Goal: Transaction & Acquisition: Purchase product/service

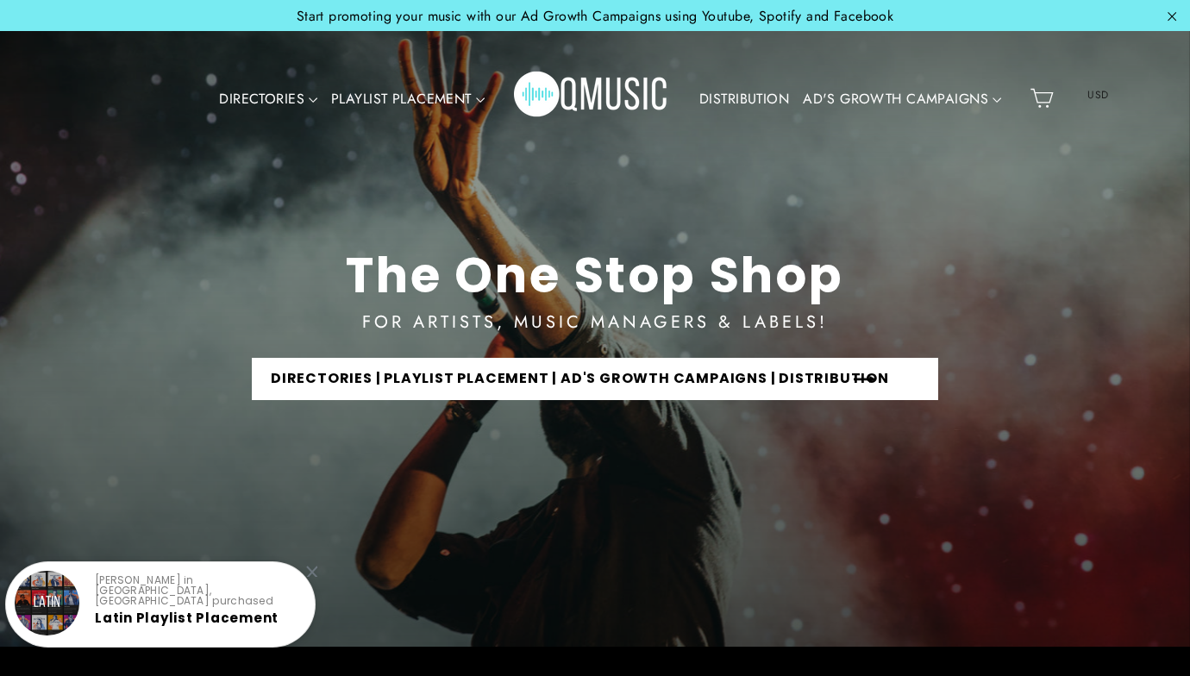
click at [483, 376] on link "DIRECTORIES | PLAYLIST PLACEMENT | AD'S GROWTH CAMPAIGNS | DISTRIBUTION" at bounding box center [595, 379] width 686 height 42
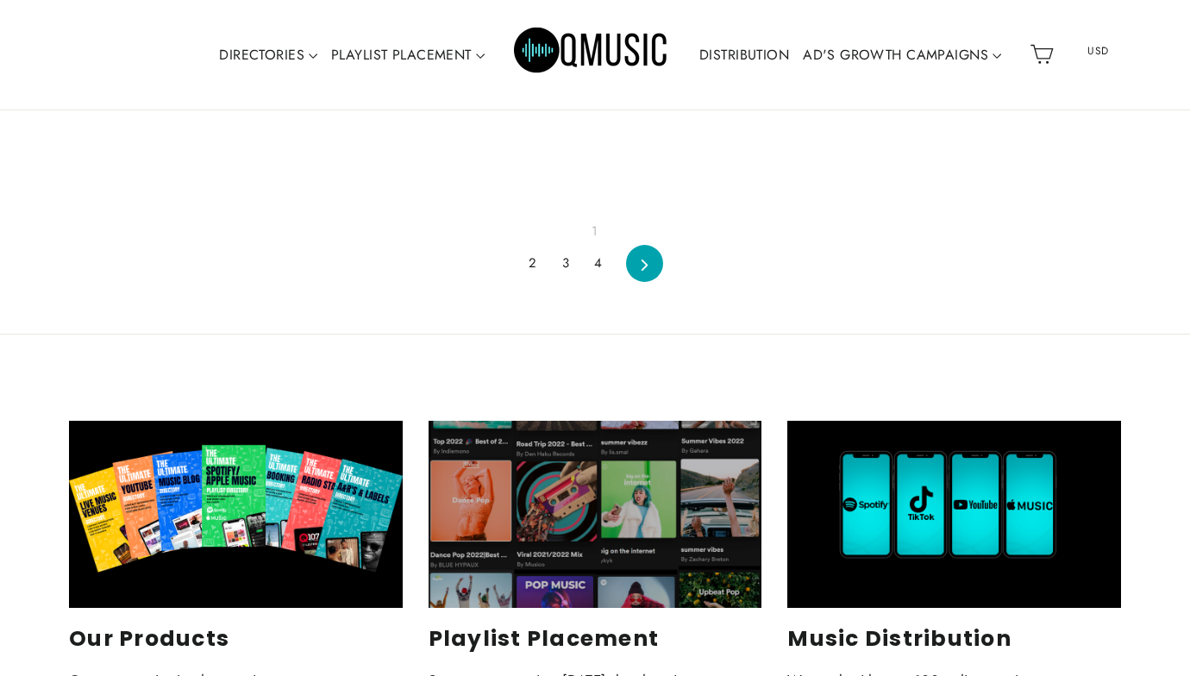
scroll to position [2435, 0]
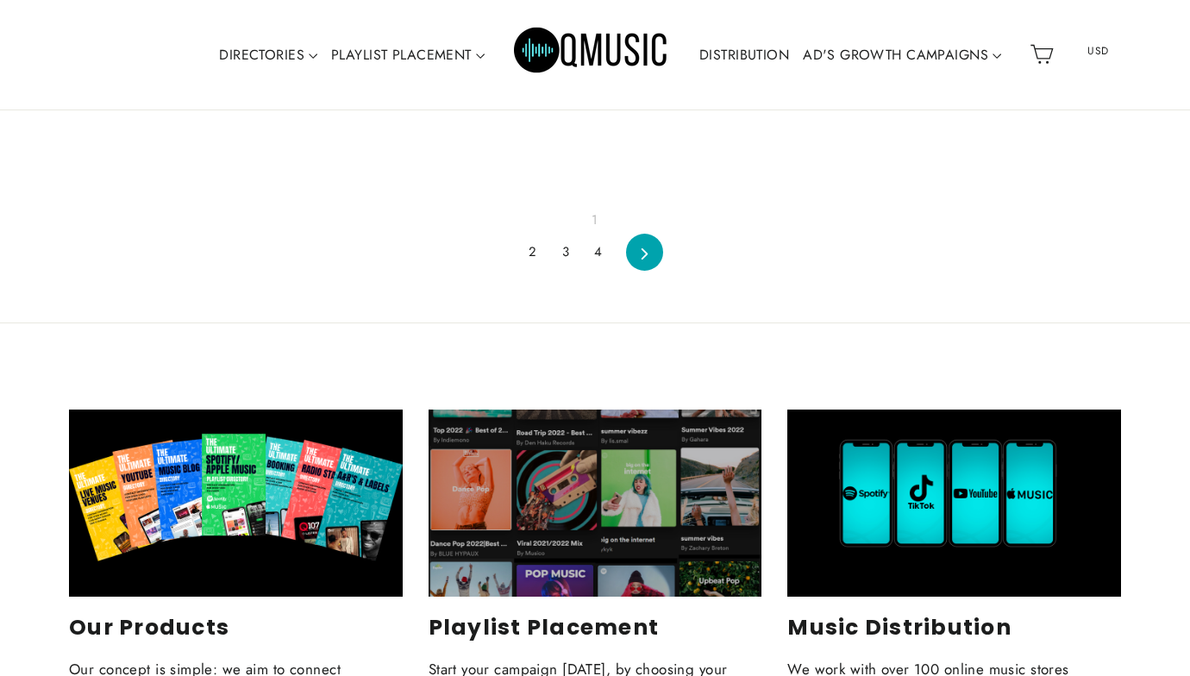
click at [658, 253] on div "1 2 3 4 Next" at bounding box center [595, 204] width 1052 height 133
click at [643, 241] on link "Next" at bounding box center [644, 233] width 35 height 41
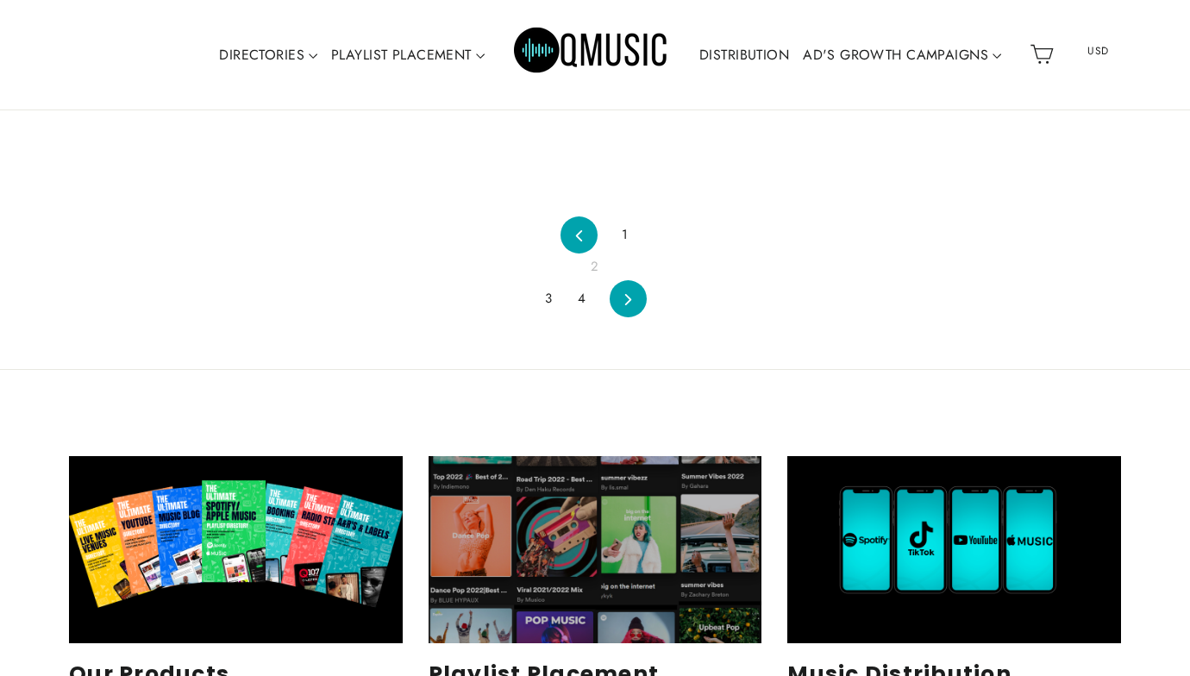
scroll to position [1345, 0]
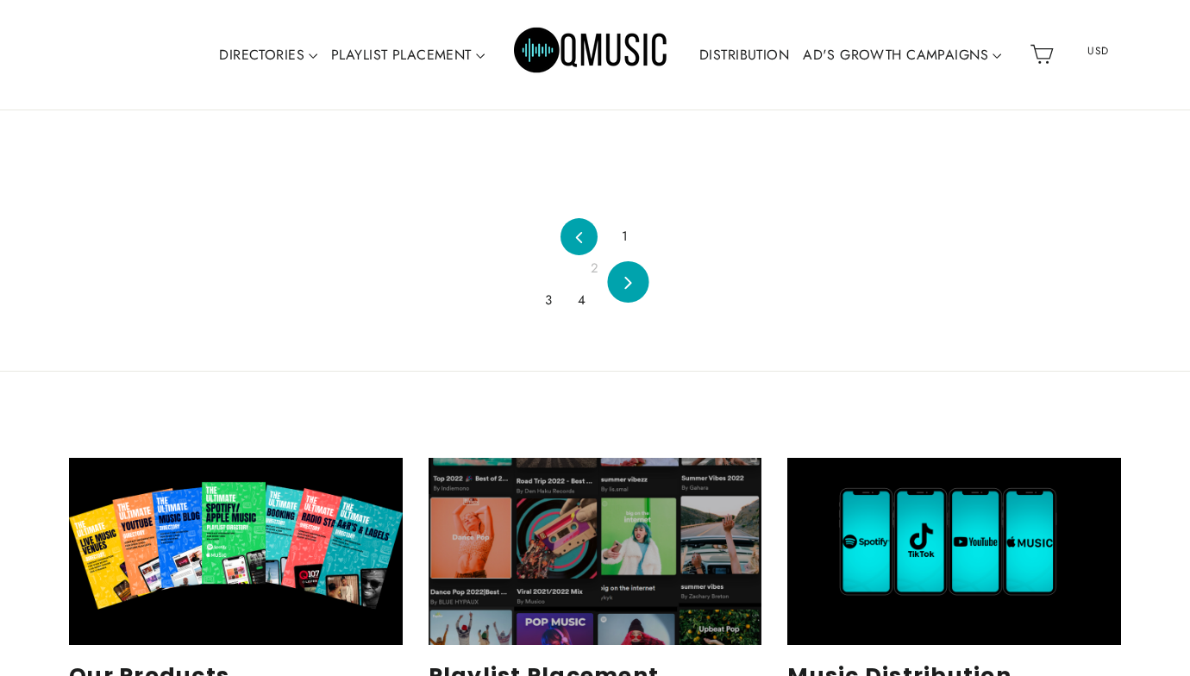
click at [628, 280] on icon at bounding box center [627, 283] width 7 height 13
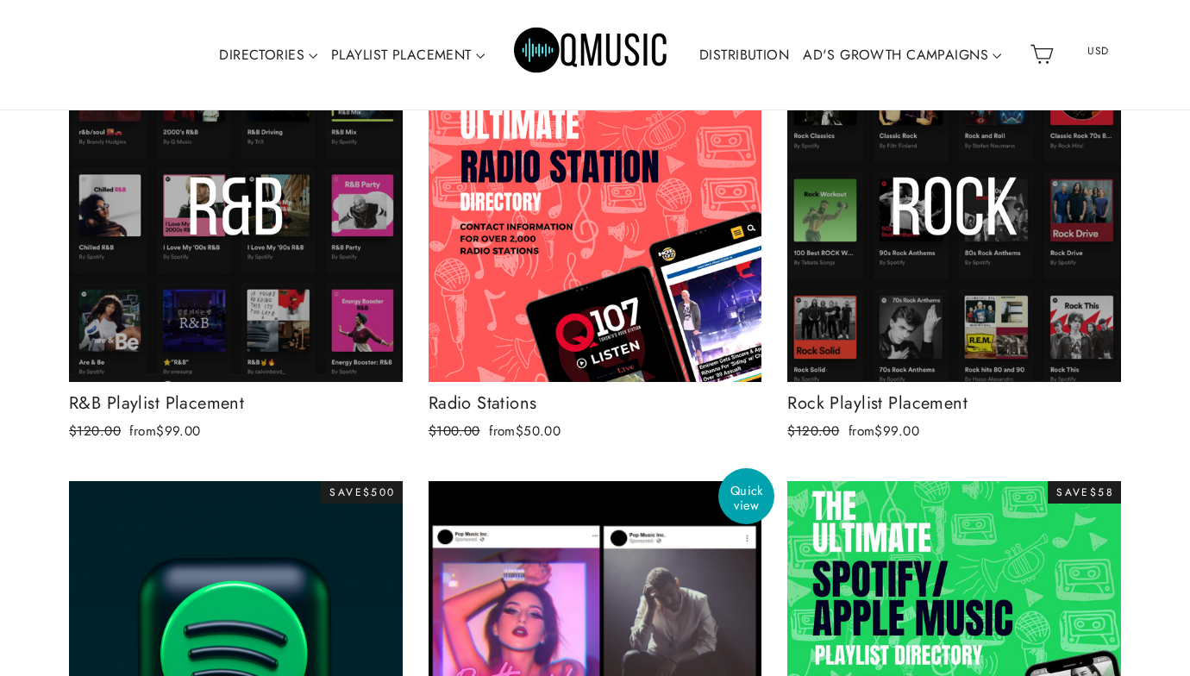
scroll to position [1141, 0]
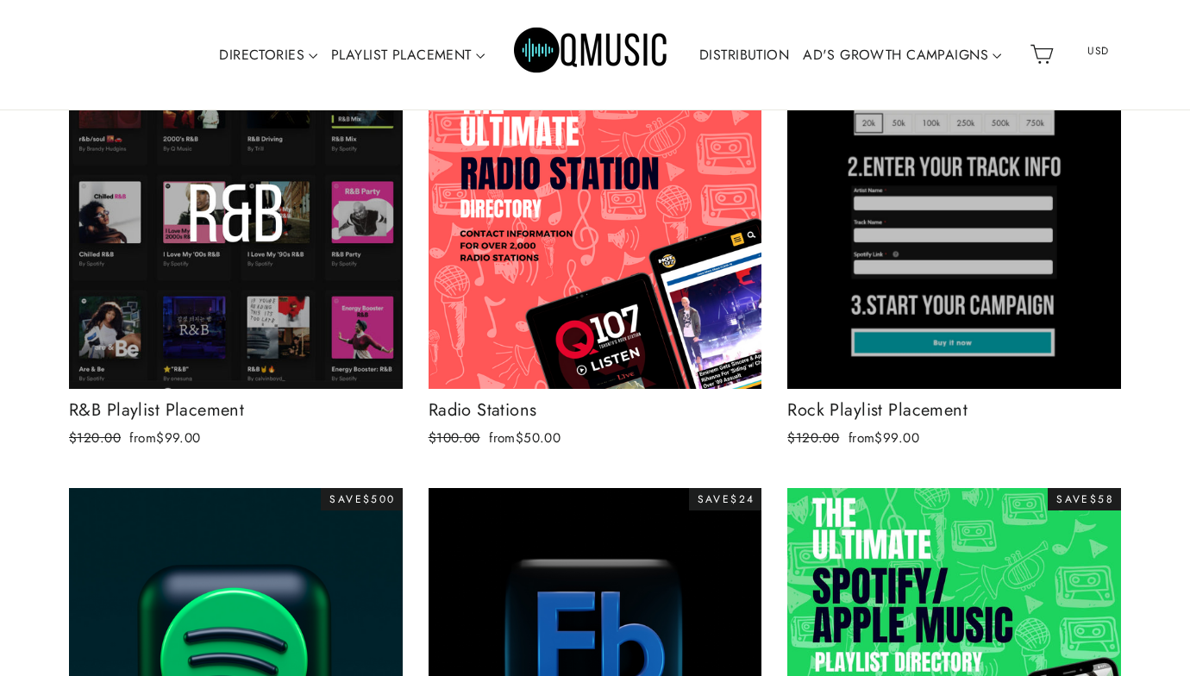
click at [945, 233] on div at bounding box center [954, 221] width 335 height 335
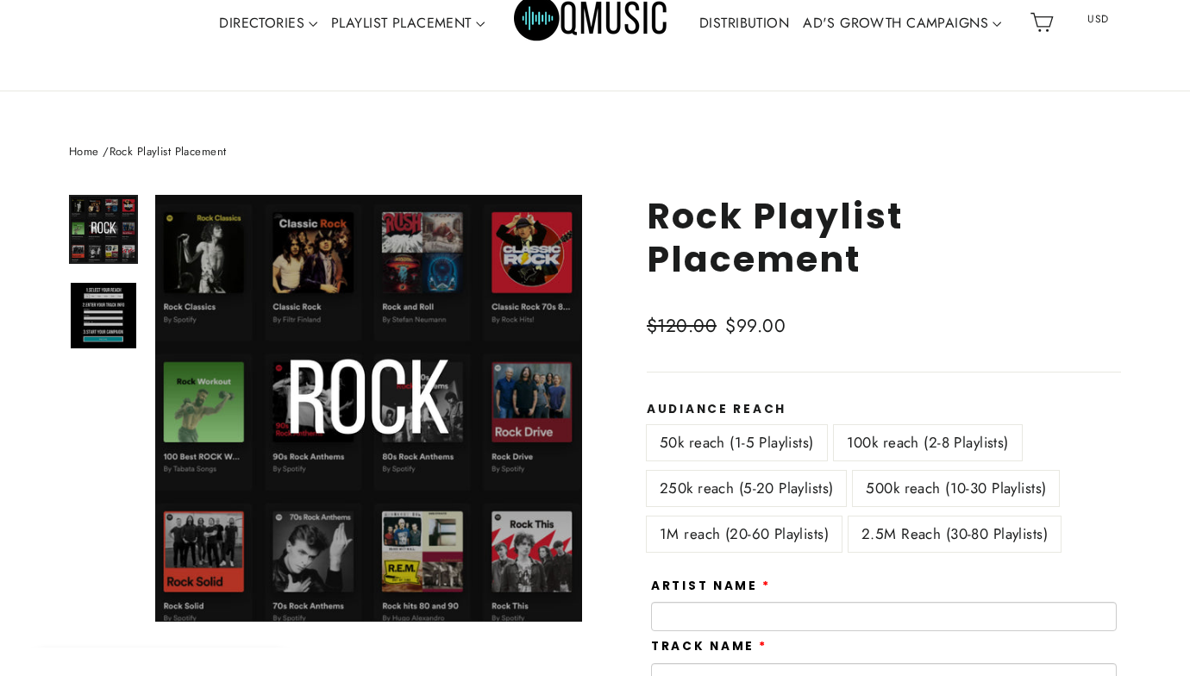
scroll to position [87, 0]
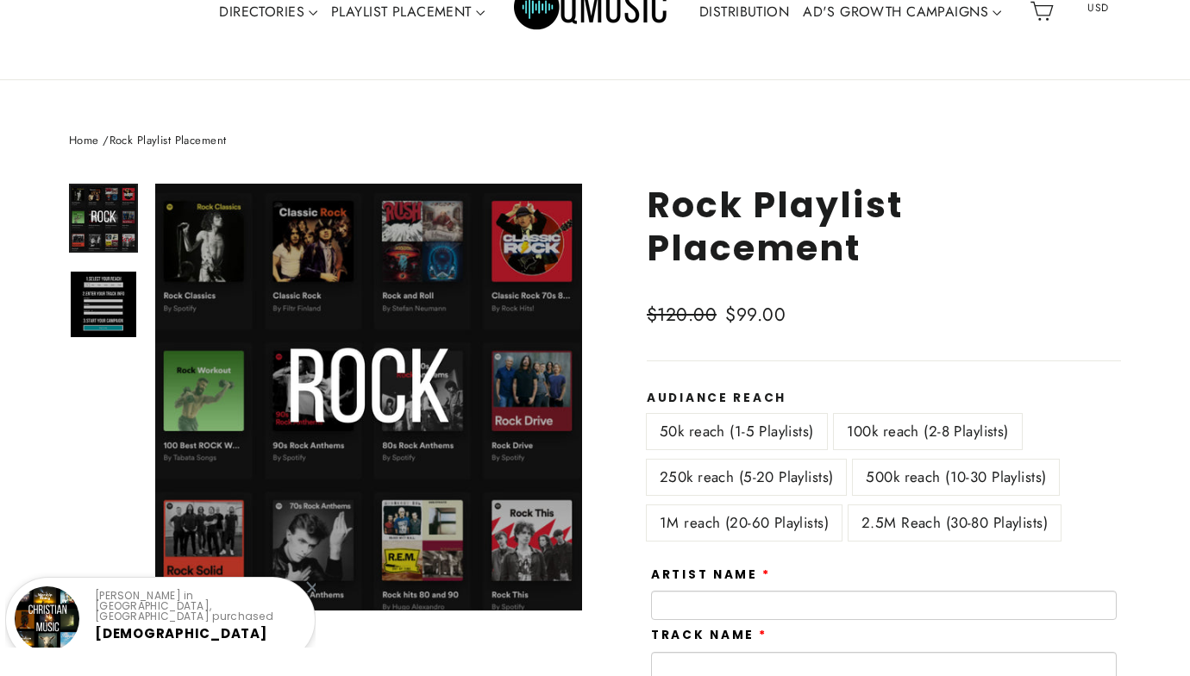
click at [919, 425] on label "100k reach (2-8 Playlists)" at bounding box center [928, 431] width 188 height 35
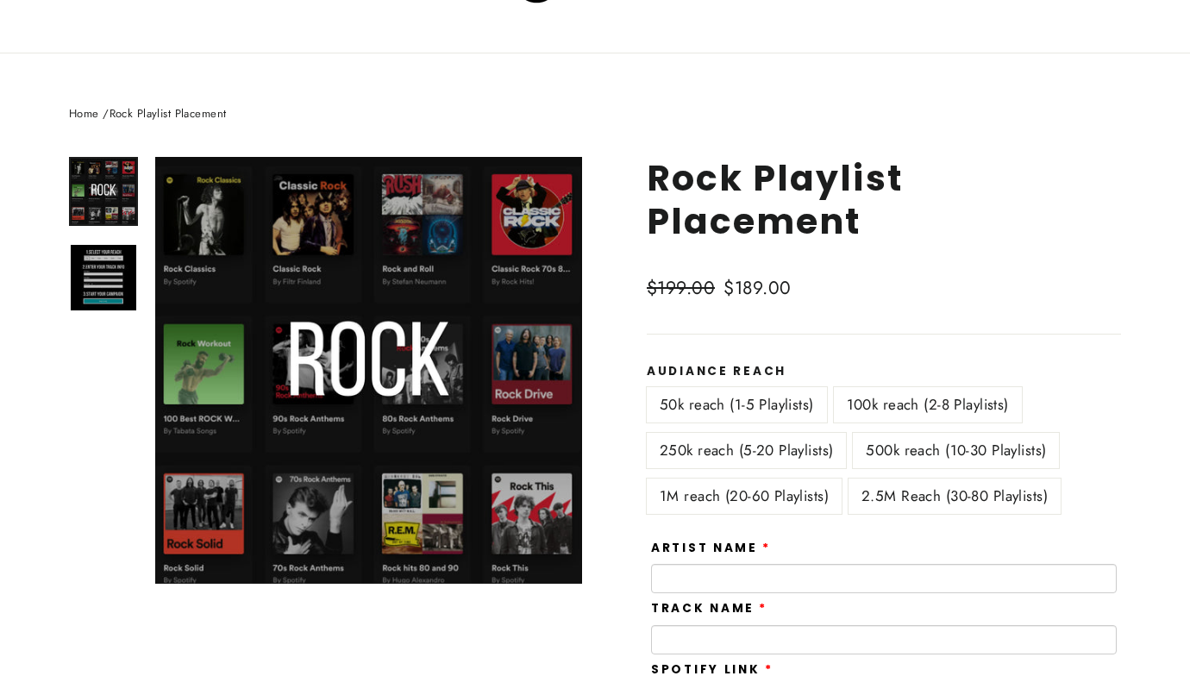
scroll to position [116, 0]
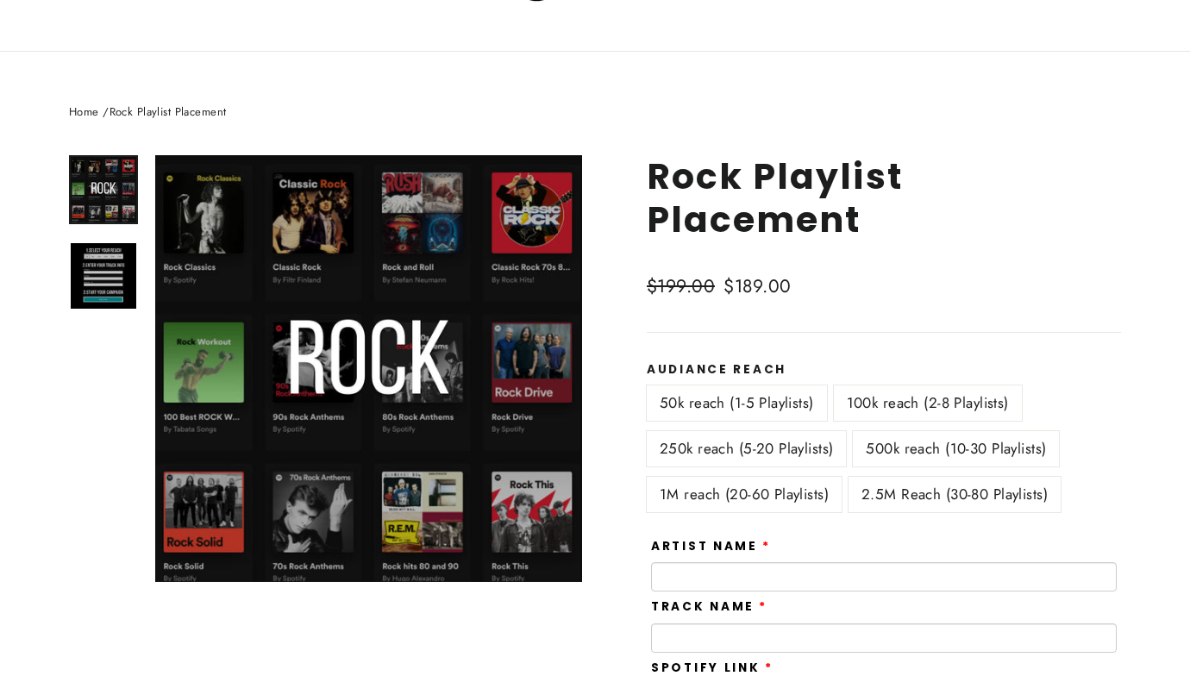
click at [791, 448] on label "250k reach (5-20 Playlists)" at bounding box center [746, 448] width 199 height 35
click at [880, 498] on label "2.5M Reach (30-80 Playlists)" at bounding box center [955, 494] width 212 height 35
click at [896, 404] on label "100k reach (2-8 Playlists)" at bounding box center [928, 403] width 188 height 35
click at [909, 494] on label "2.5M Reach (30-80 Playlists)" at bounding box center [955, 494] width 212 height 35
click at [805, 484] on label "1M reach (20-60 Playlists)" at bounding box center [744, 494] width 195 height 35
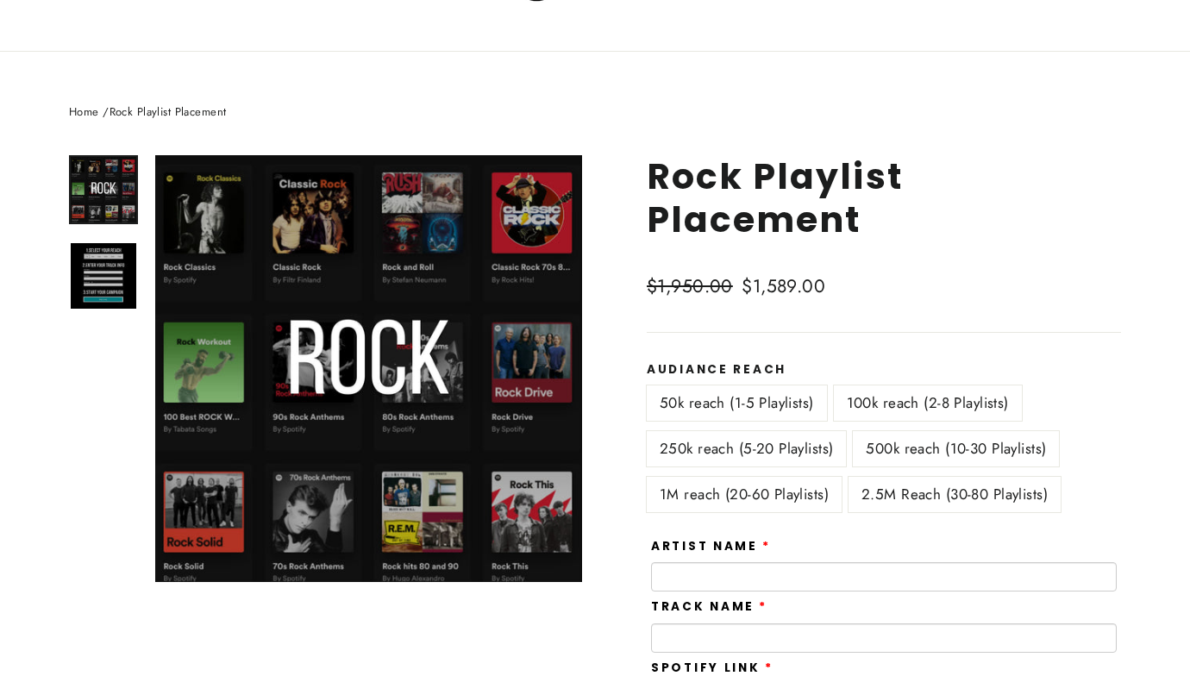
click at [886, 450] on label "500k reach (10-30 Playlists)" at bounding box center [956, 448] width 206 height 35
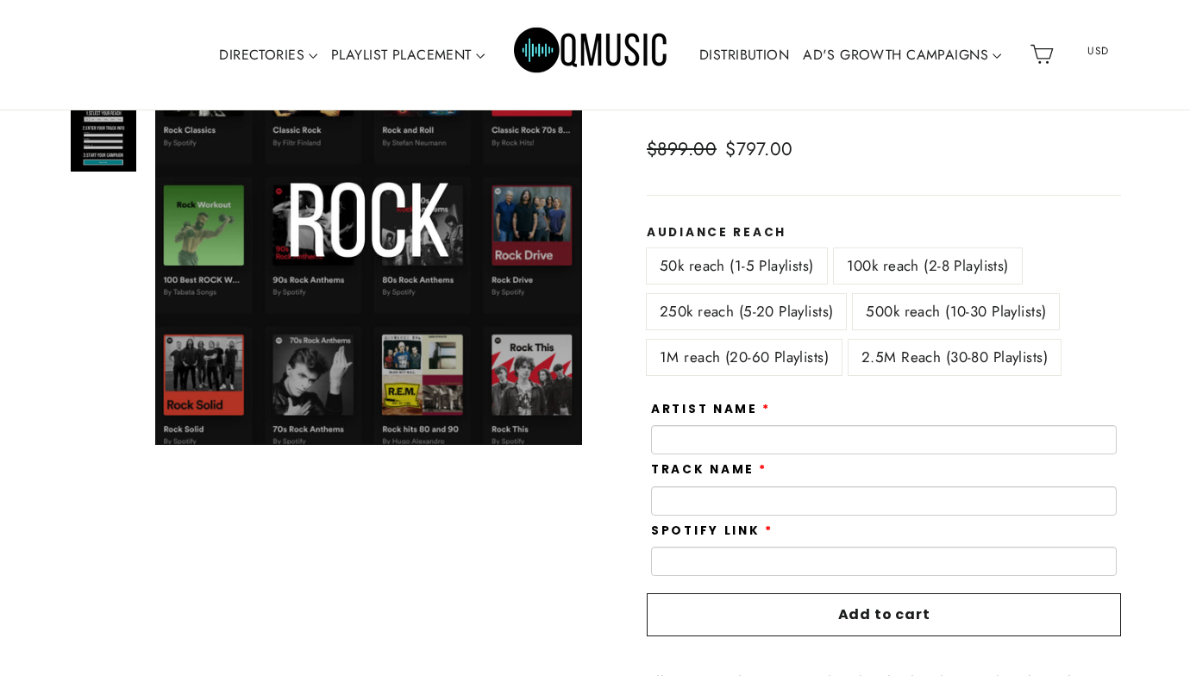
scroll to position [226, 0]
click at [767, 304] on label "250k reach (5-20 Playlists)" at bounding box center [746, 312] width 199 height 35
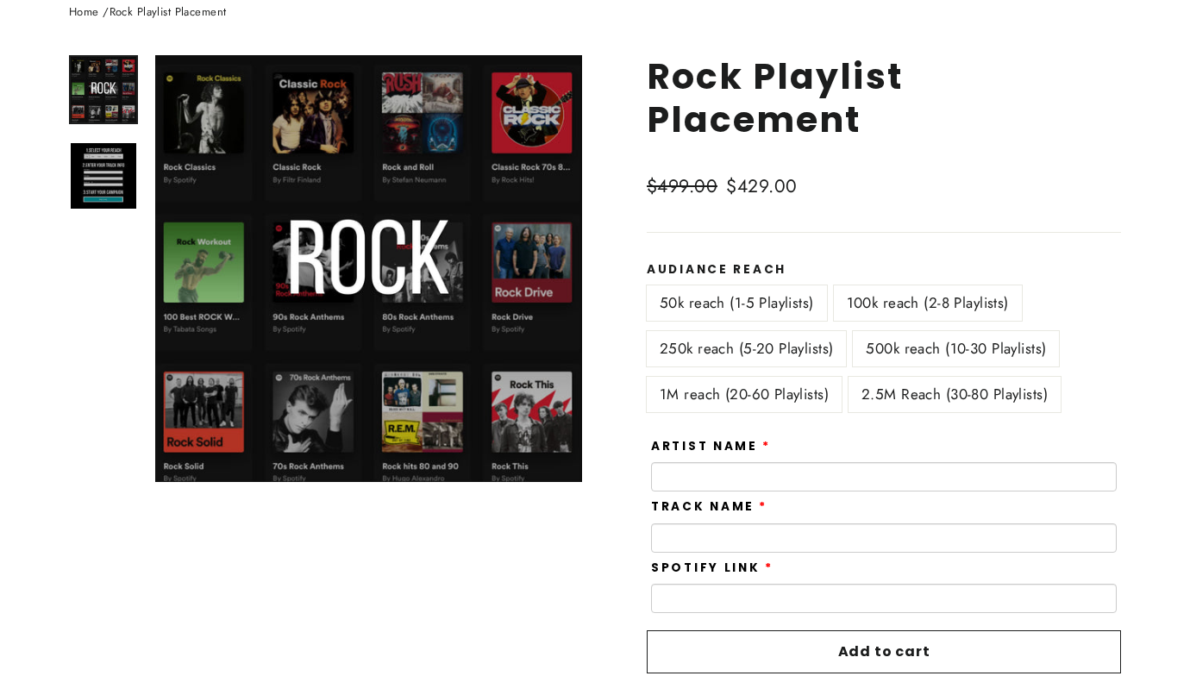
scroll to position [210, 0]
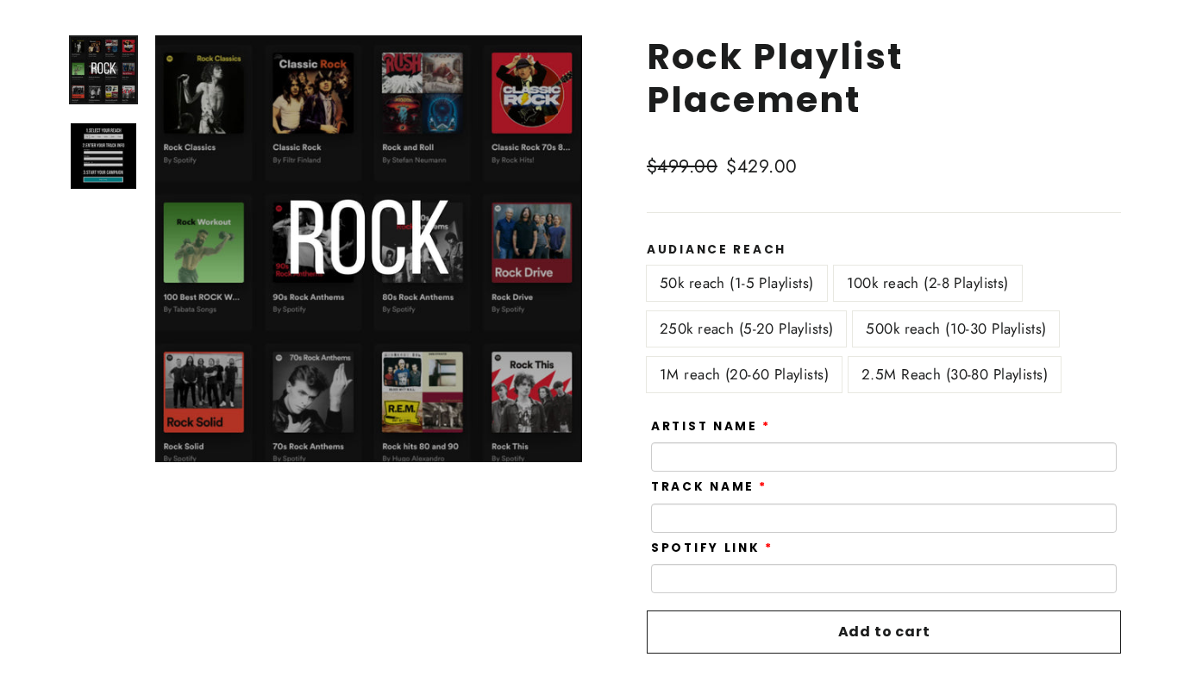
click at [773, 281] on label "50k reach (1-5 Playlists)" at bounding box center [737, 283] width 180 height 35
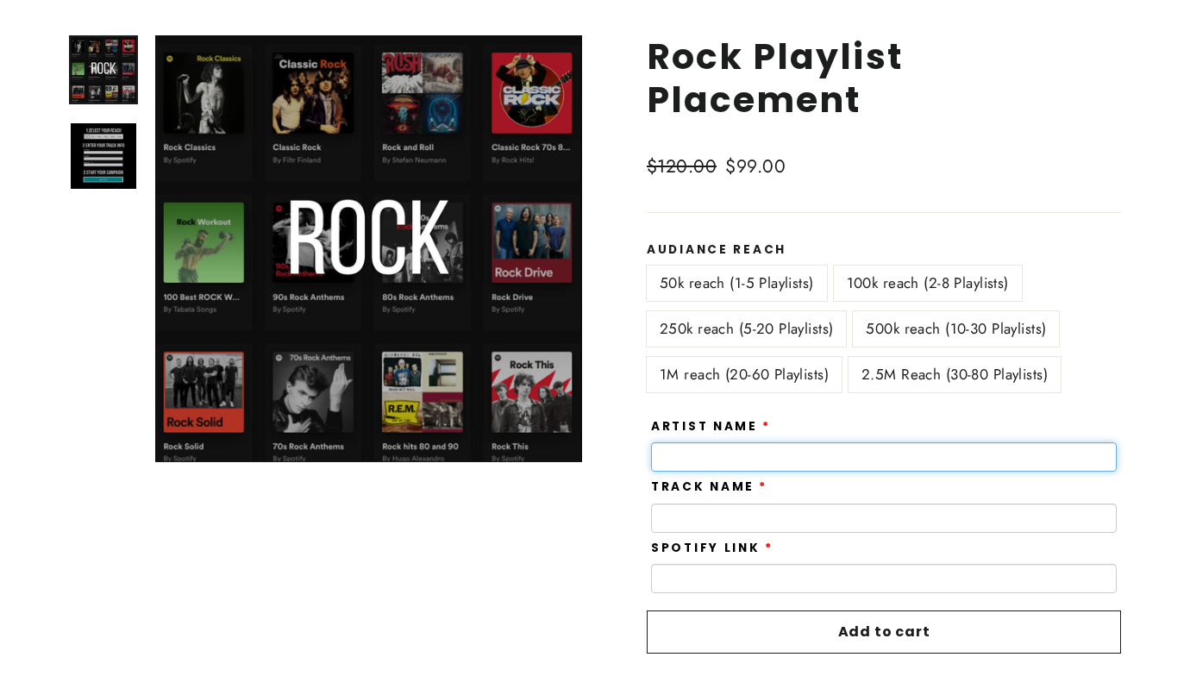
click at [761, 451] on input "text" at bounding box center [884, 456] width 466 height 29
type input "**********"
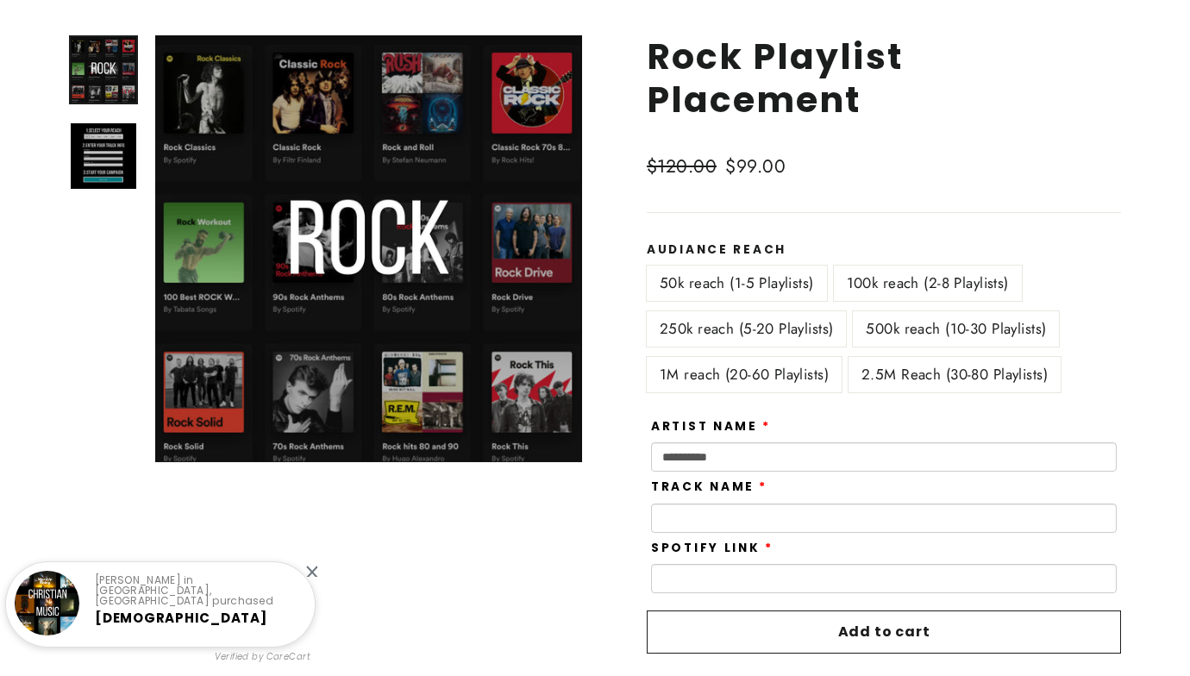
click at [910, 278] on label "100k reach (2-8 Playlists)" at bounding box center [928, 283] width 188 height 35
click at [872, 279] on label "100k reach (2-8 Playlists)" at bounding box center [928, 283] width 188 height 35
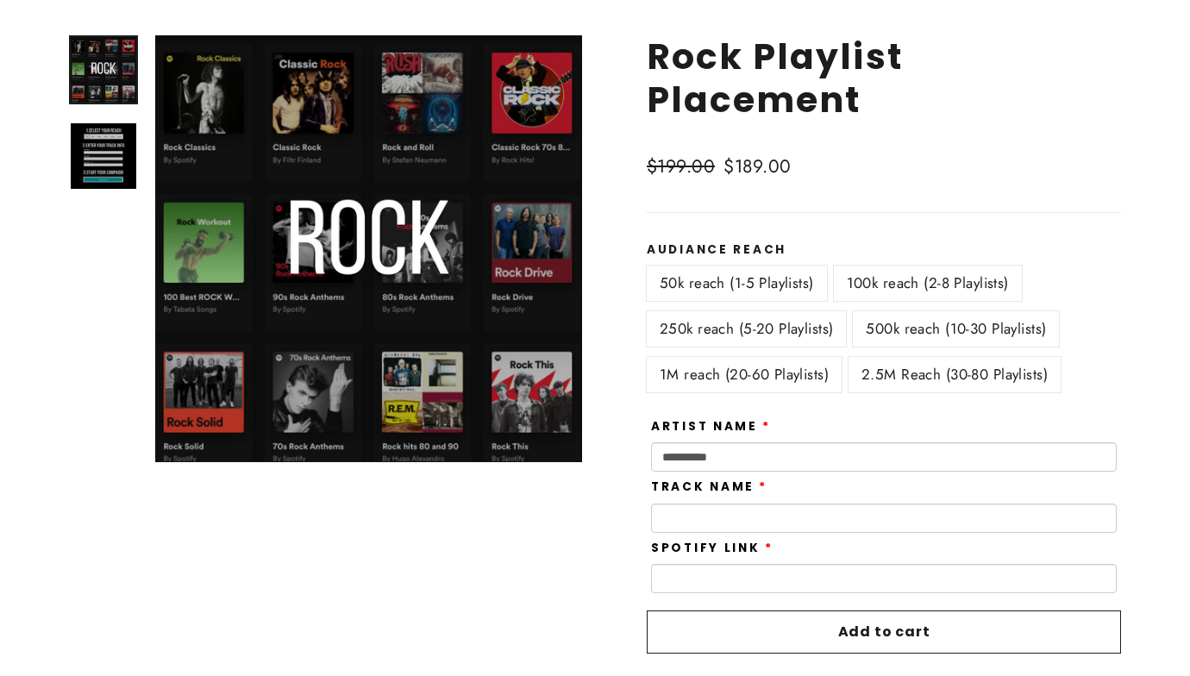
click at [743, 288] on label "50k reach (1-5 Playlists)" at bounding box center [737, 283] width 180 height 35
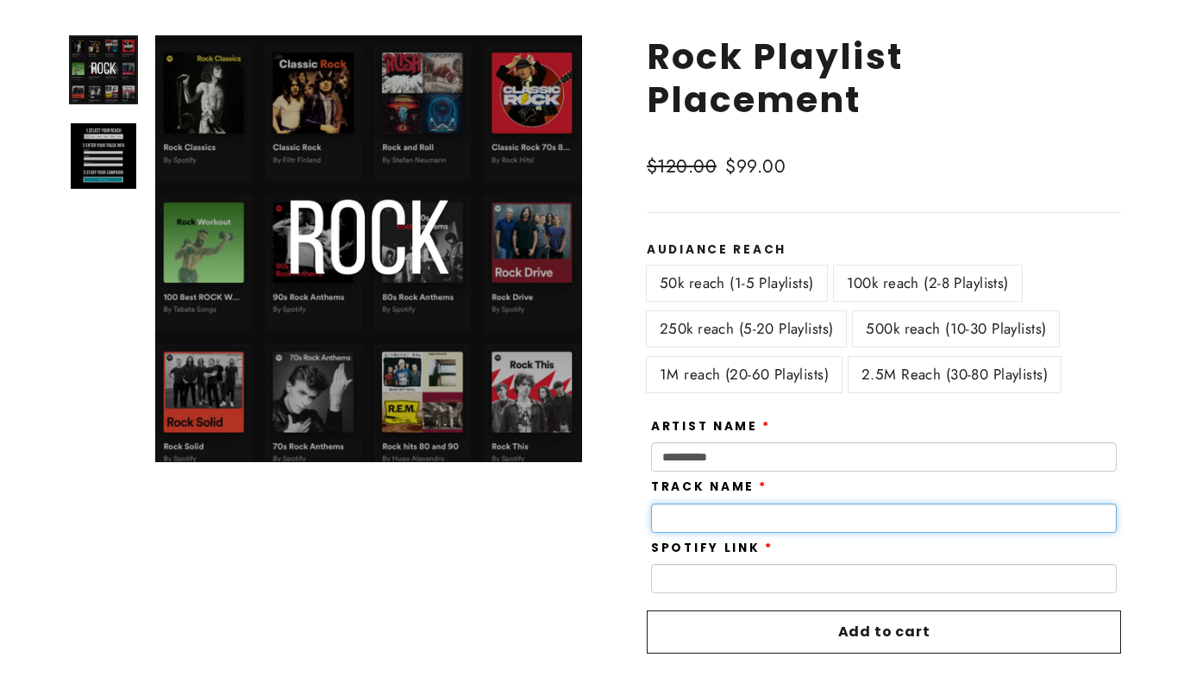
click at [706, 527] on input "text" at bounding box center [884, 518] width 466 height 29
type input "*********"
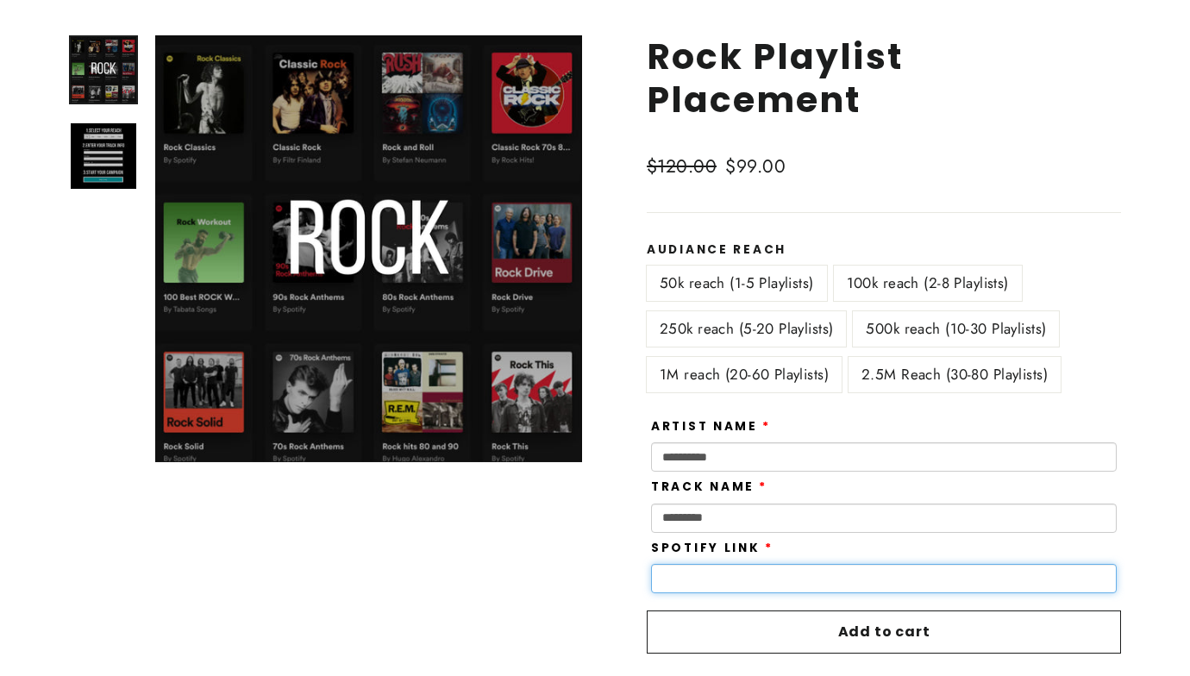
paste input "**********"
type input "**********"
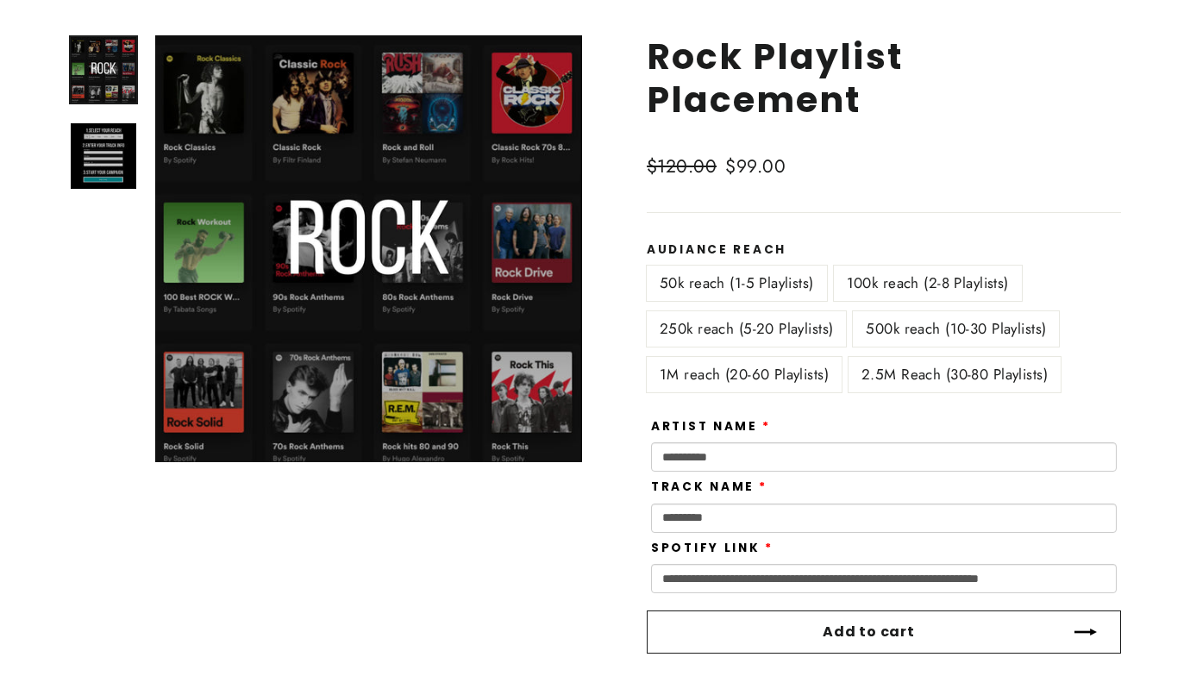
click at [773, 634] on button "Add to cart" at bounding box center [884, 632] width 474 height 43
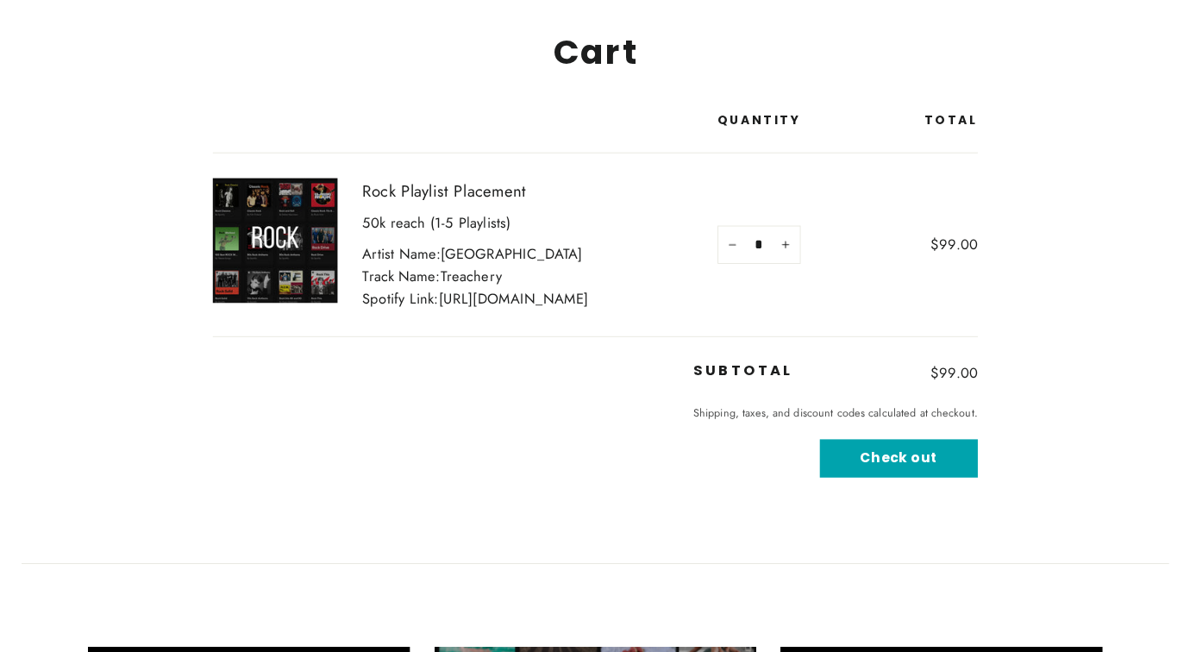
scroll to position [188, 0]
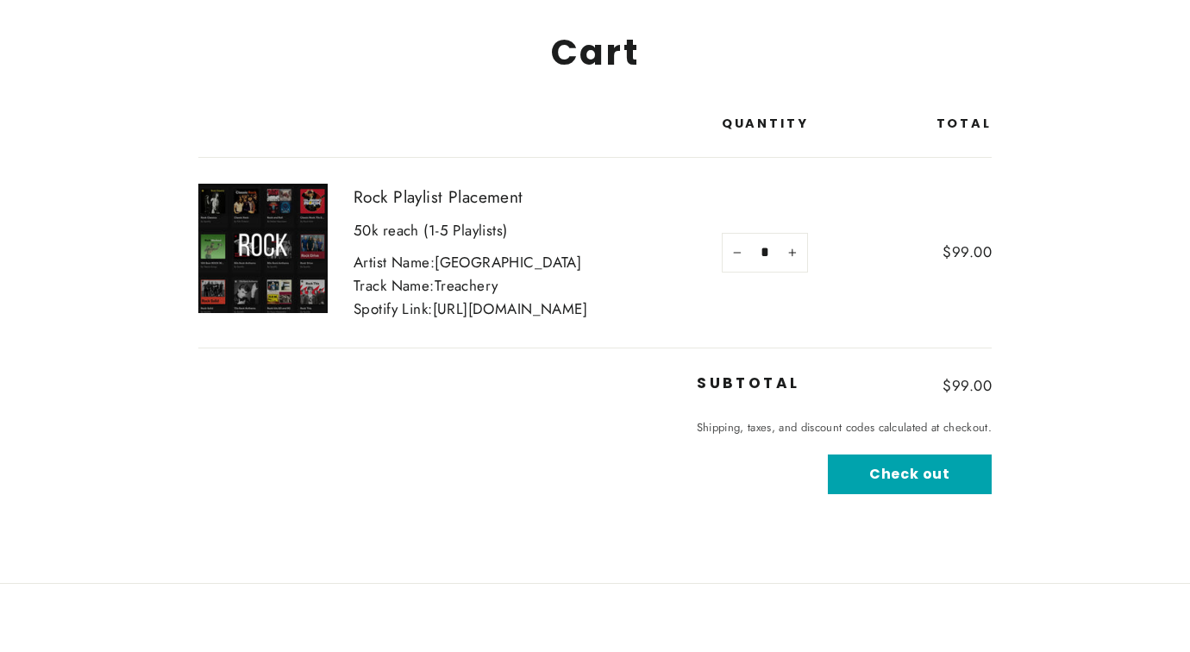
click at [931, 495] on button "Check out" at bounding box center [910, 474] width 164 height 41
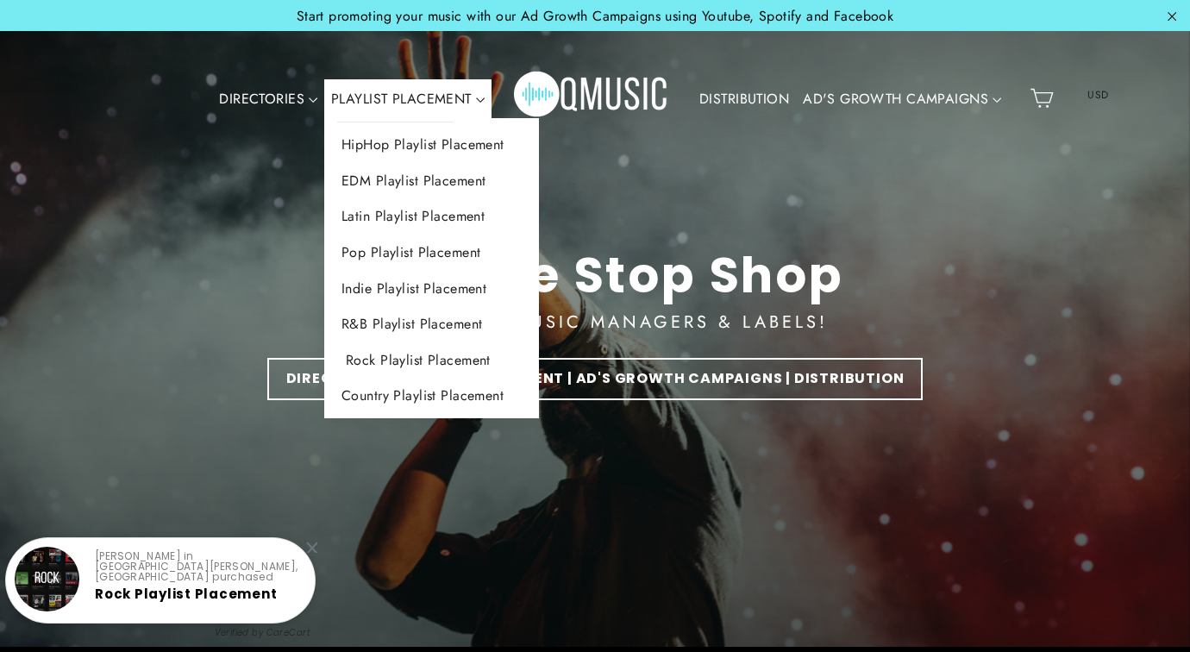
click at [433, 356] on link "Rock Playlist Placement" at bounding box center [431, 360] width 215 height 36
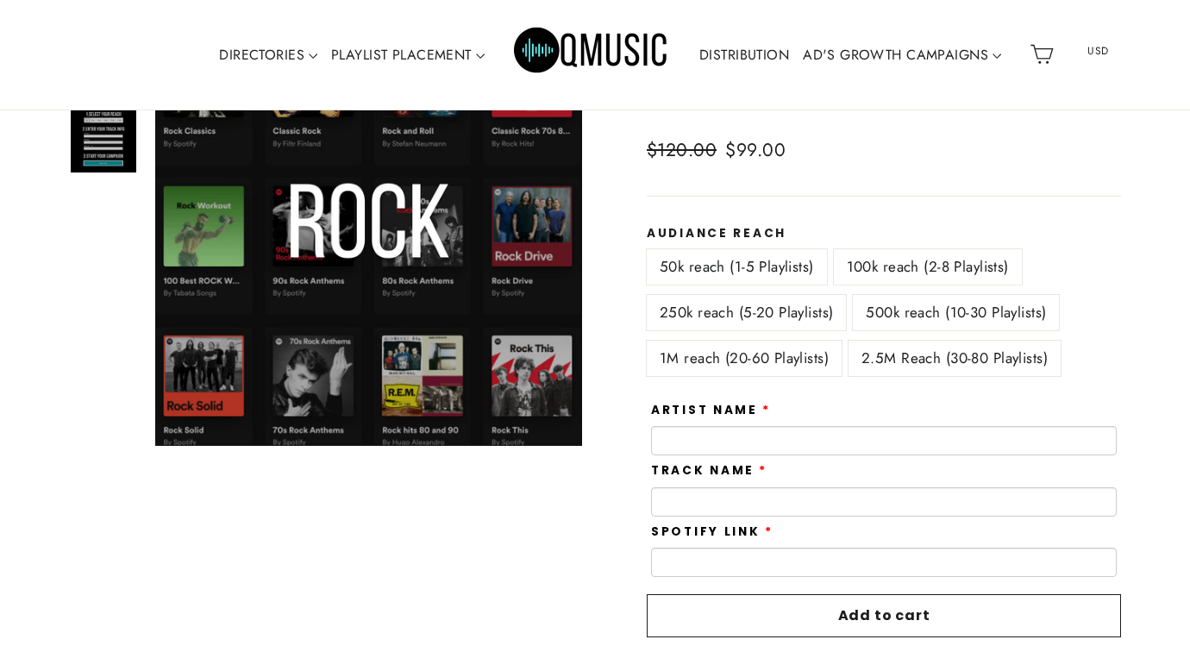
scroll to position [225, 0]
click at [719, 363] on label "1M reach (20-60 Playlists)" at bounding box center [744, 359] width 195 height 35
